Goal: Task Accomplishment & Management: Manage account settings

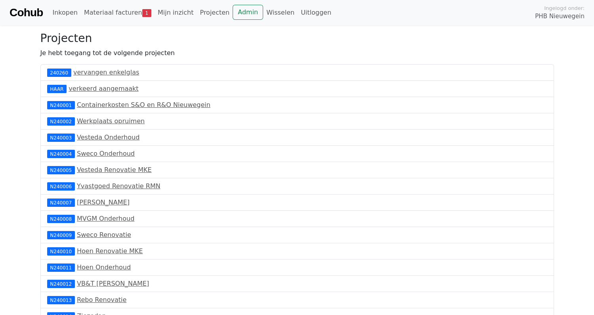
click at [29, 12] on link "Cohub" at bounding box center [26, 12] width 33 height 19
click at [110, 9] on link "Materiaal facturen 4" at bounding box center [118, 13] width 74 height 16
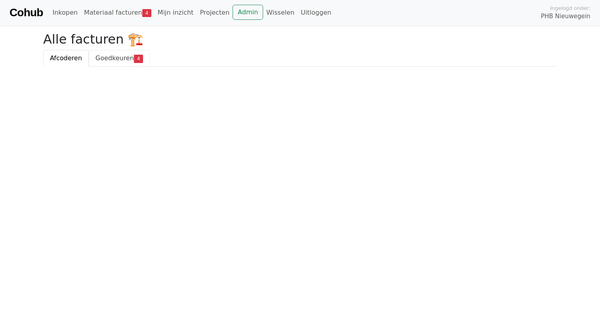
click at [115, 56] on span "Goedkeuren" at bounding box center [115, 58] width 38 height 8
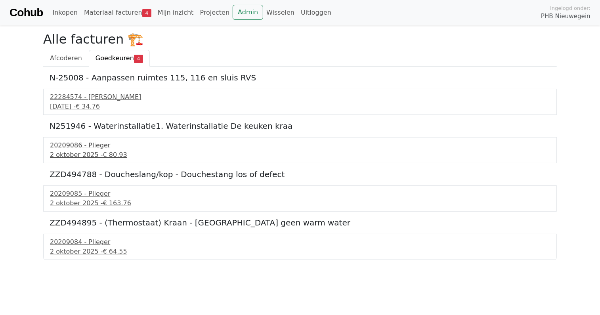
click at [71, 145] on div "20209086 - Plieger" at bounding box center [300, 146] width 500 height 10
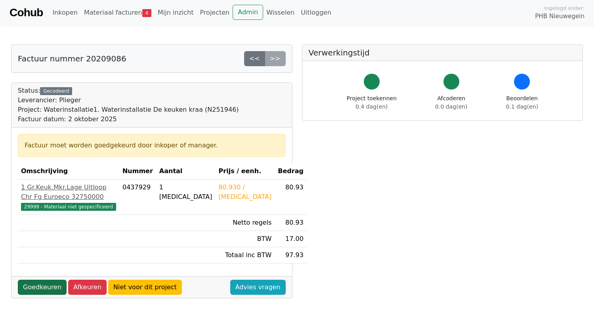
click at [43, 295] on link "Goedkeuren" at bounding box center [42, 287] width 49 height 15
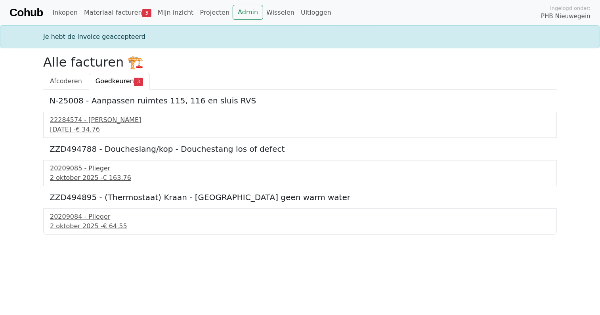
click at [67, 170] on div "20209085 - Plieger" at bounding box center [300, 169] width 500 height 10
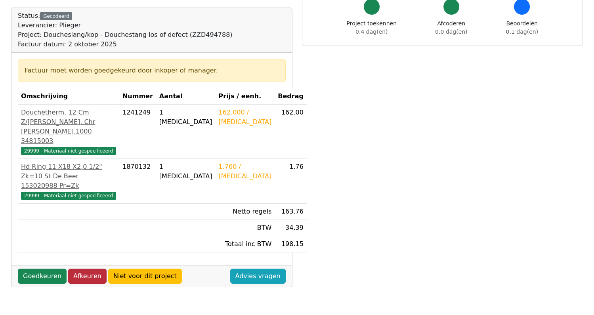
scroll to position [79, 0]
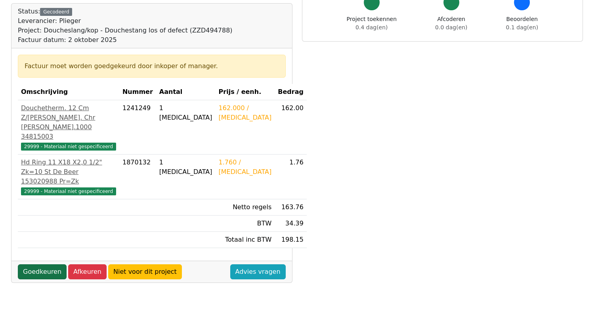
click at [36, 273] on link "Goedkeuren" at bounding box center [42, 271] width 49 height 15
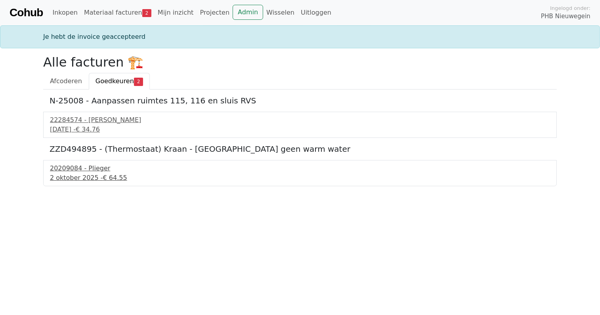
click at [78, 169] on div "20209084 - Plieger" at bounding box center [300, 169] width 500 height 10
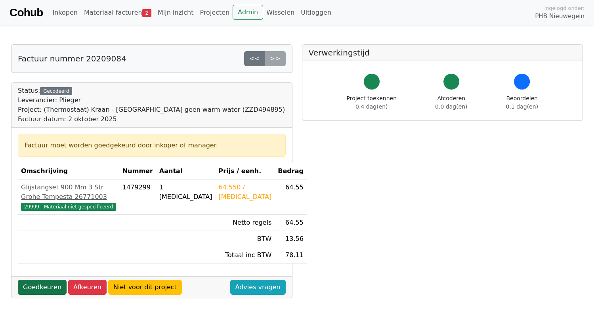
click at [45, 295] on link "Goedkeuren" at bounding box center [42, 287] width 49 height 15
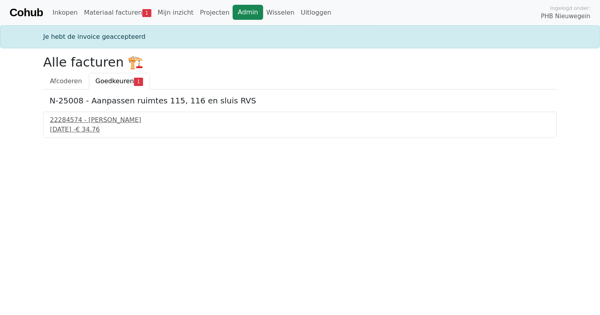
click at [233, 13] on link "Admin" at bounding box center [248, 12] width 31 height 15
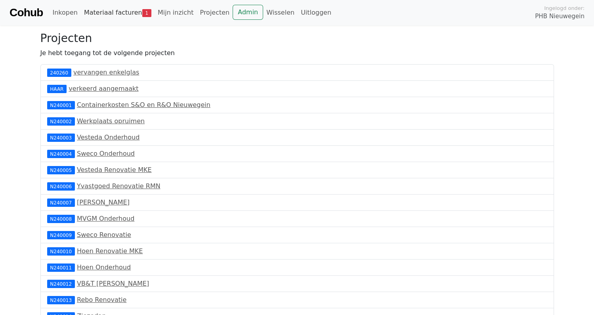
click at [114, 8] on link "Materiaal facturen 1" at bounding box center [118, 13] width 74 height 16
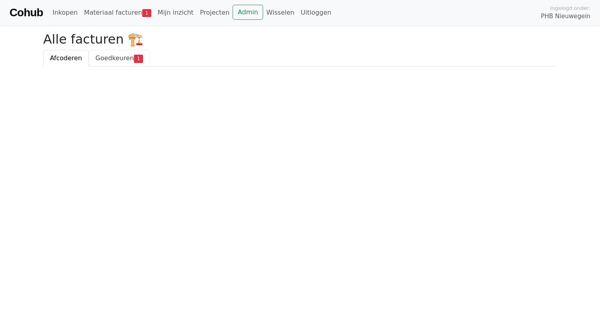
click at [114, 59] on span "Goedkeuren" at bounding box center [115, 58] width 38 height 8
